Goal: Information Seeking & Learning: Learn about a topic

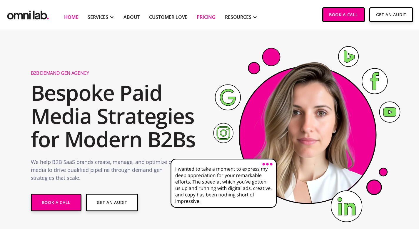
click at [211, 18] on link "Pricing" at bounding box center [206, 17] width 19 height 7
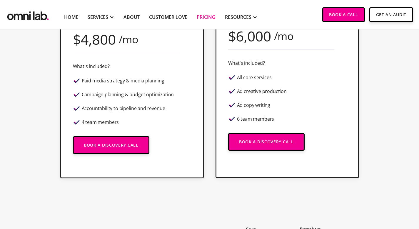
scroll to position [181, 0]
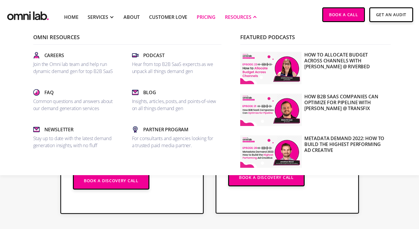
click at [233, 17] on div "RESOURCES" at bounding box center [238, 17] width 26 height 7
click at [149, 96] on link "Blog Insights, articles, posts, and points-of-view on all things demand gen" at bounding box center [174, 100] width 89 height 28
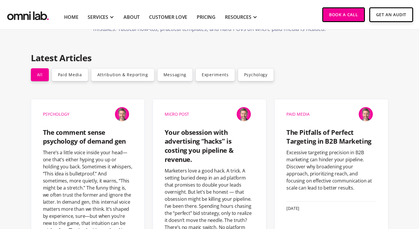
scroll to position [88, 0]
click at [68, 68] on link "Paid Media" at bounding box center [70, 74] width 36 height 13
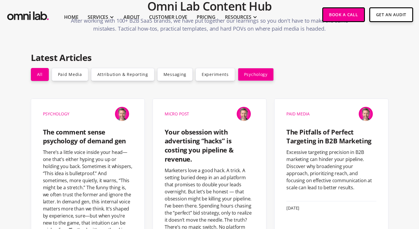
click at [240, 68] on link "Psychology" at bounding box center [256, 74] width 36 height 13
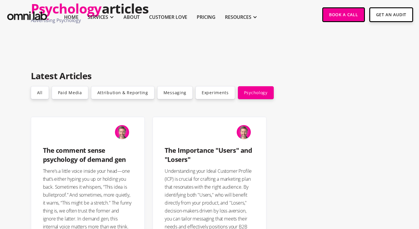
scroll to position [34, 0]
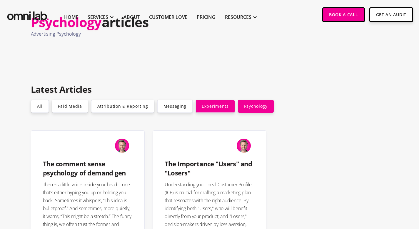
click at [208, 106] on link "Experiments" at bounding box center [215, 106] width 39 height 13
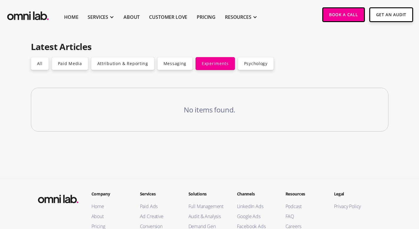
scroll to position [86, 0]
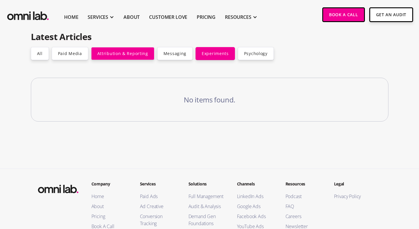
click at [119, 54] on link "Attribution & Reporting" at bounding box center [122, 53] width 63 height 13
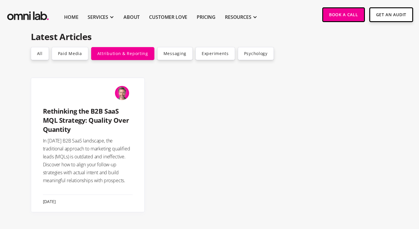
scroll to position [102, 0]
click at [37, 53] on link "all" at bounding box center [40, 53] width 18 height 13
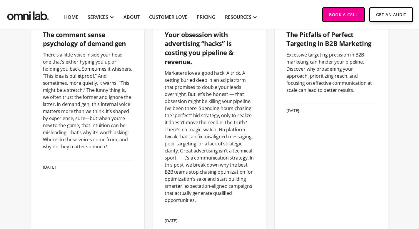
scroll to position [89, 0]
